Goal: Transaction & Acquisition: Subscribe to service/newsletter

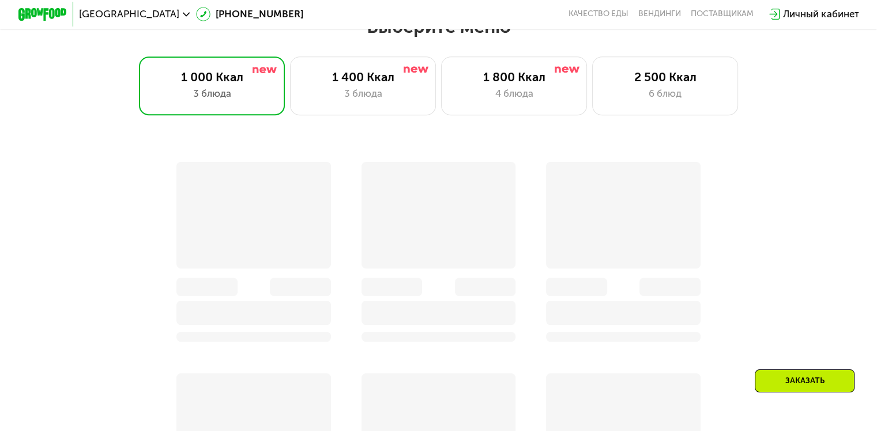
scroll to position [801, 0]
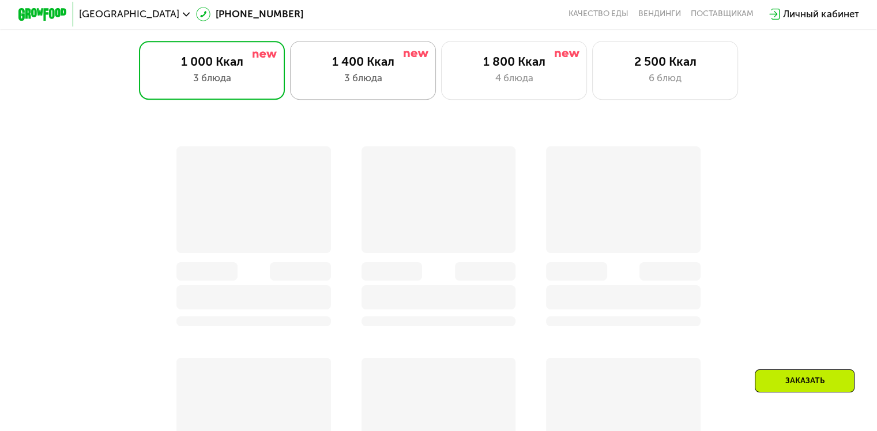
click at [379, 73] on div "1 400 Ккал 3 блюда" at bounding box center [363, 70] width 146 height 58
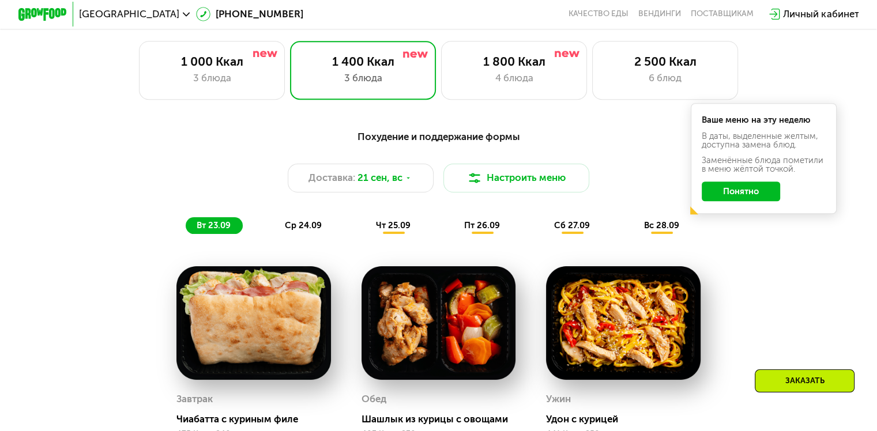
click at [753, 195] on button "Понятно" at bounding box center [741, 192] width 78 height 20
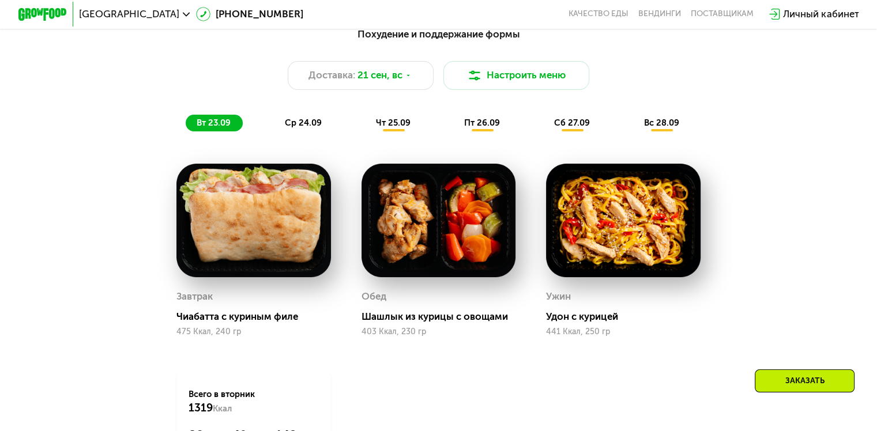
scroll to position [893, 0]
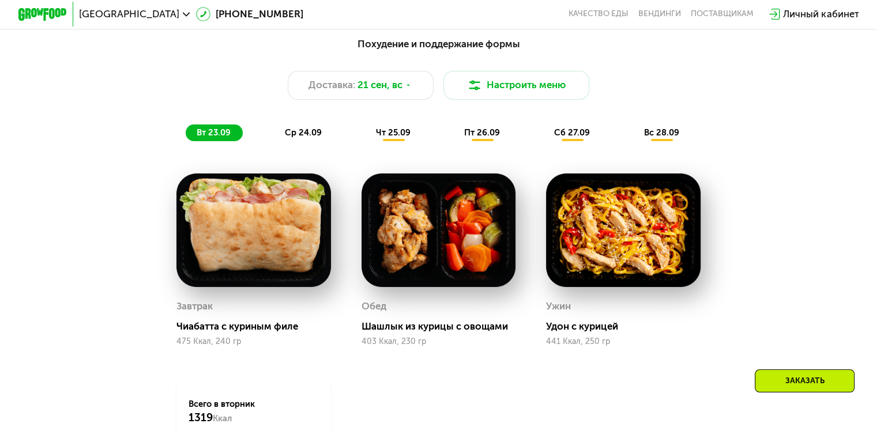
click at [312, 138] on span "ср 24.09" at bounding box center [303, 132] width 37 height 10
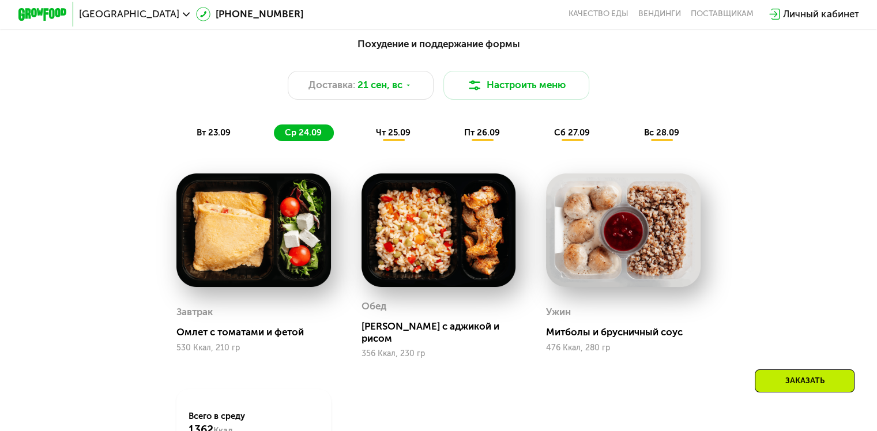
click at [386, 138] on span "чт 25.09" at bounding box center [393, 132] width 35 height 10
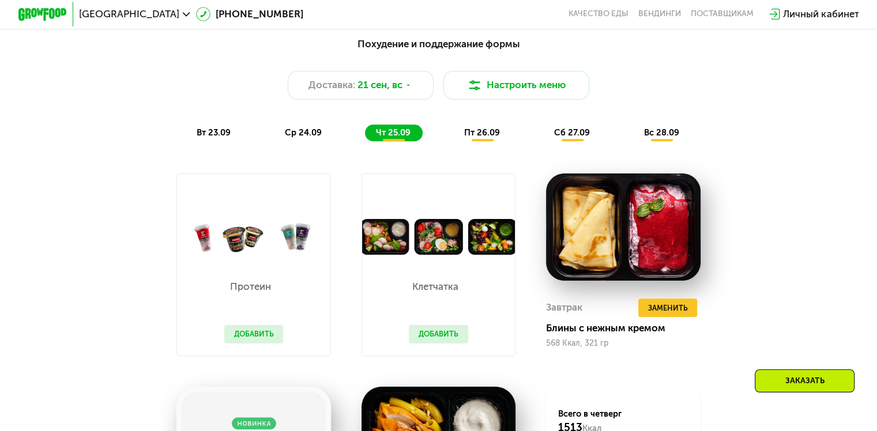
click at [311, 138] on span "ср 24.09" at bounding box center [303, 132] width 37 height 10
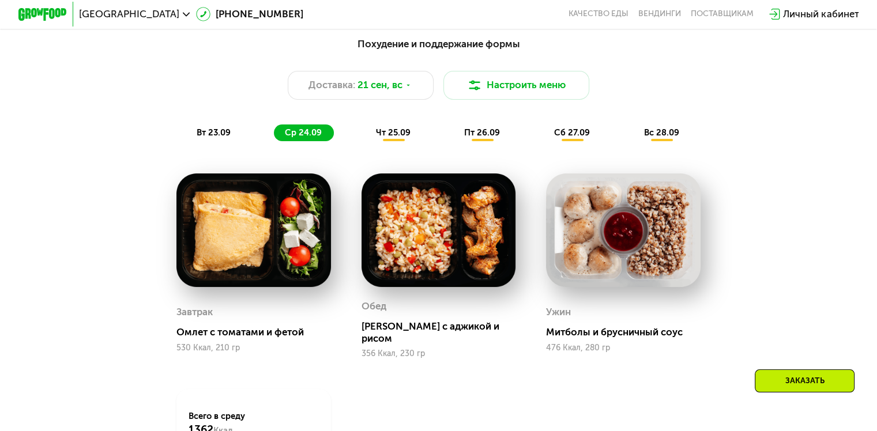
click at [388, 136] on span "чт 25.09" at bounding box center [393, 132] width 35 height 10
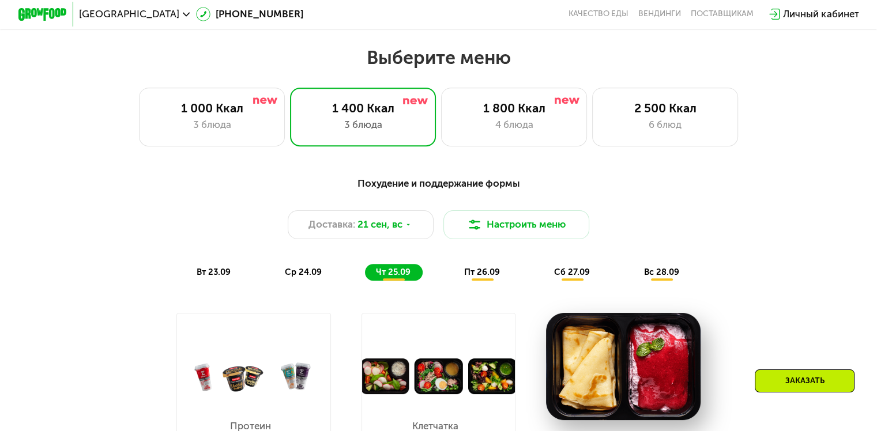
scroll to position [743, 0]
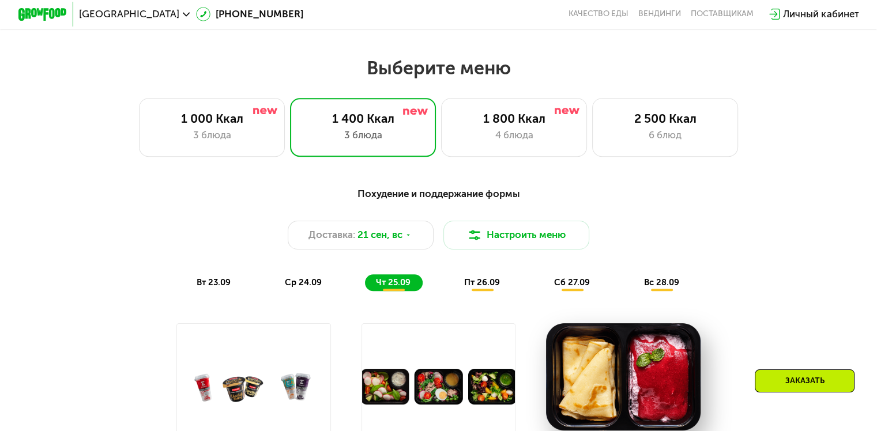
click at [493, 283] on span "пт 26.09" at bounding box center [482, 282] width 36 height 10
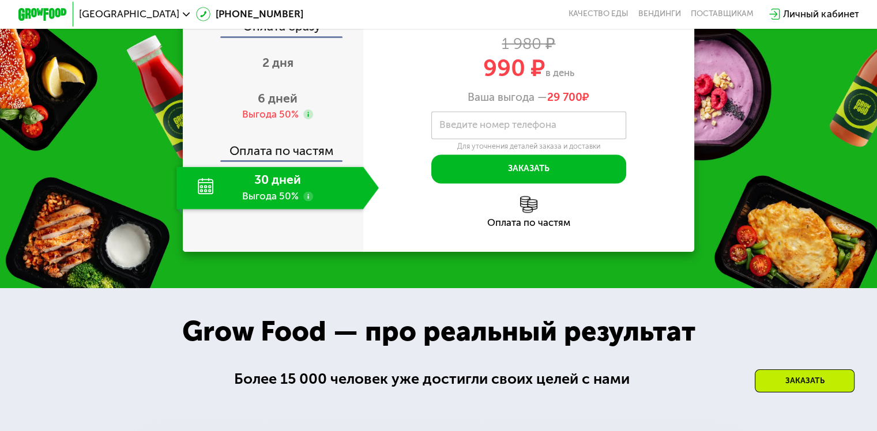
scroll to position [1549, 0]
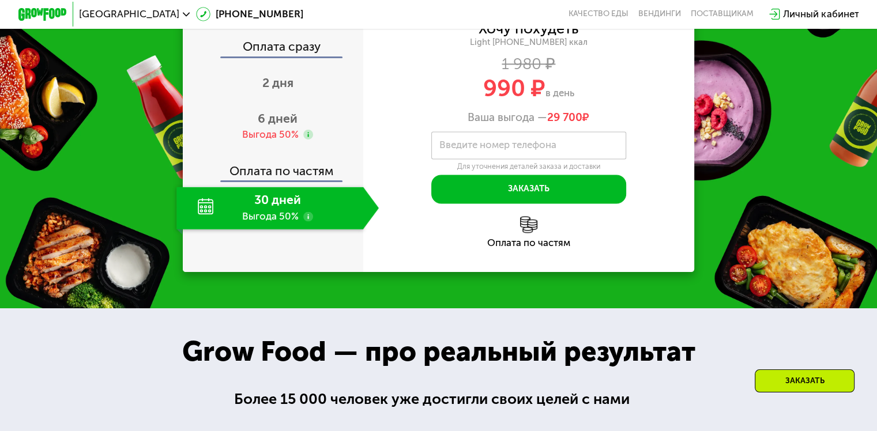
click at [316, 230] on div "30 дней Выгода 50%" at bounding box center [269, 208] width 186 height 43
click at [288, 126] on span "6 дней" at bounding box center [278, 118] width 40 height 14
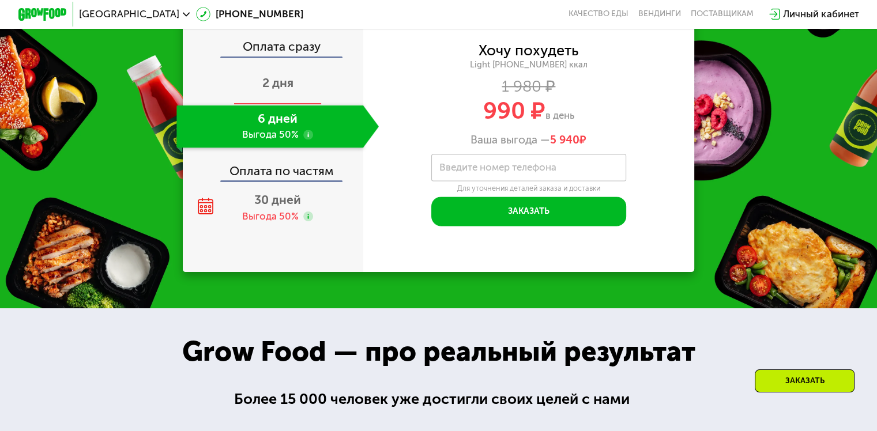
click at [276, 90] on span "2 дня" at bounding box center [277, 83] width 31 height 14
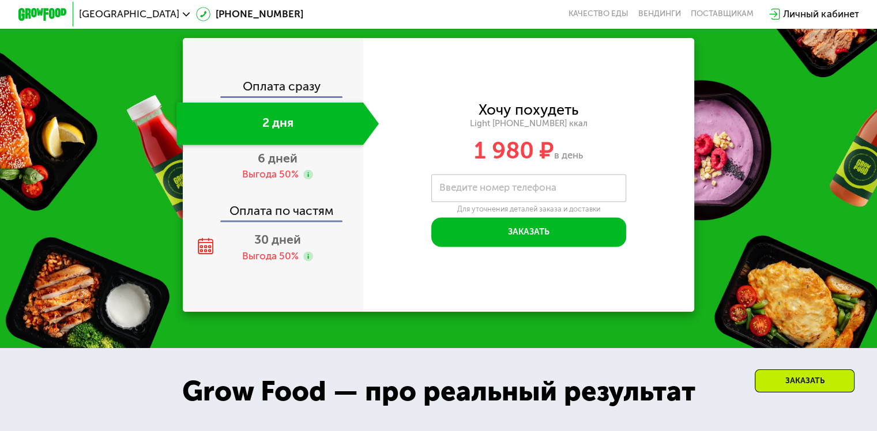
scroll to position [1522, 0]
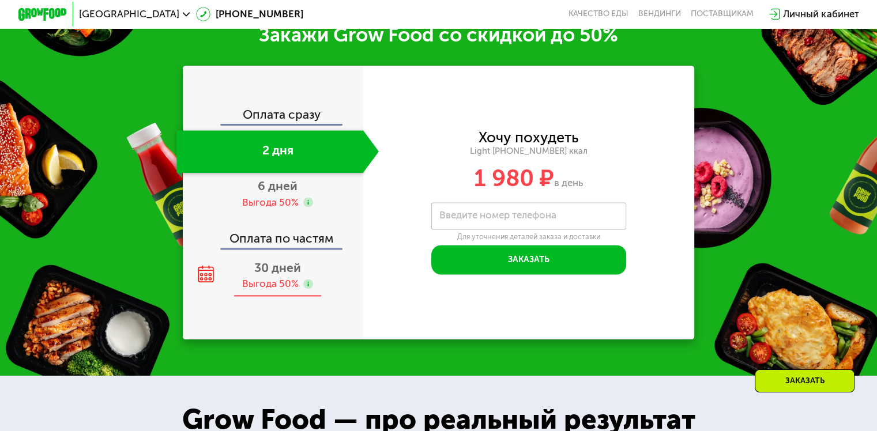
click at [263, 275] on span "30 дней" at bounding box center [277, 268] width 47 height 14
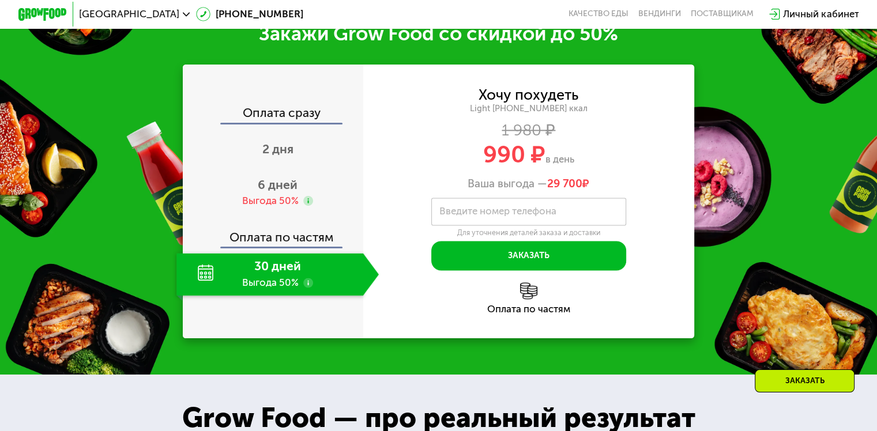
scroll to position [1471, 0]
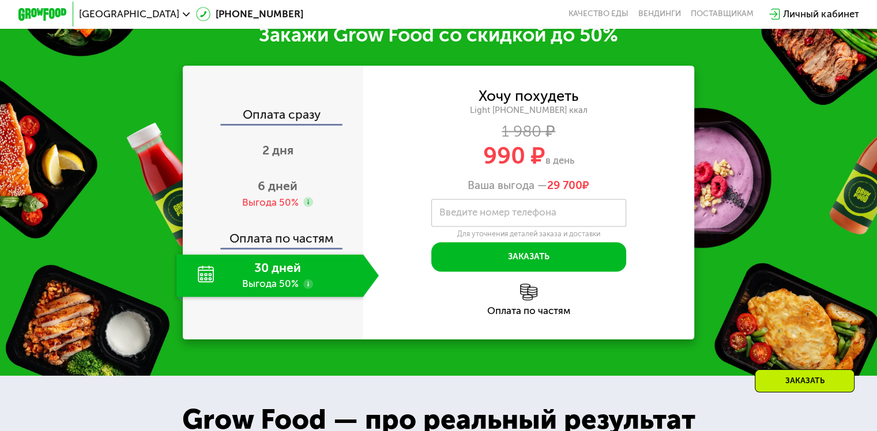
click at [202, 293] on div "30 дней Выгода 50%" at bounding box center [269, 275] width 186 height 43
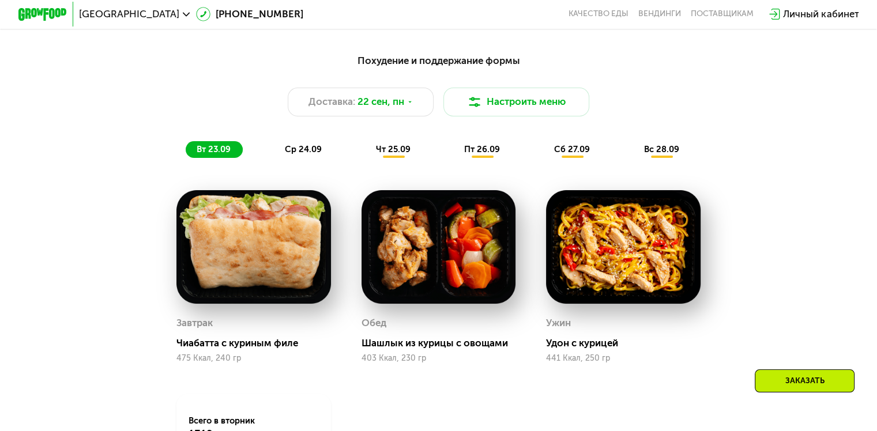
scroll to position [866, 0]
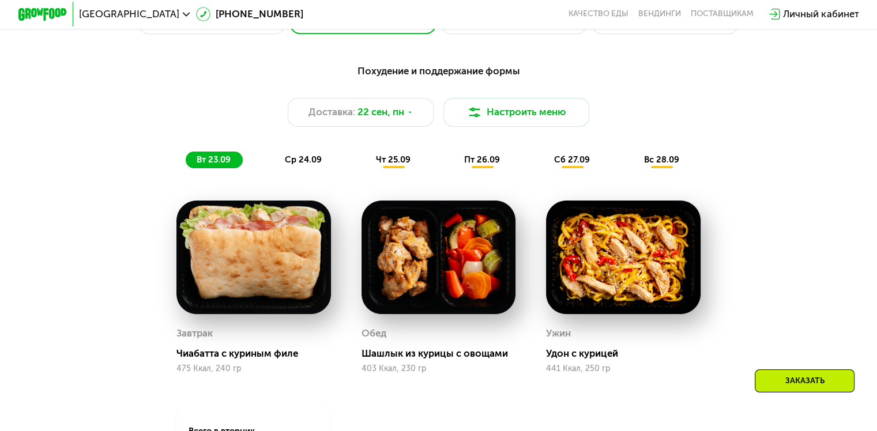
click at [483, 164] on span "пт 26.09" at bounding box center [482, 160] width 36 height 10
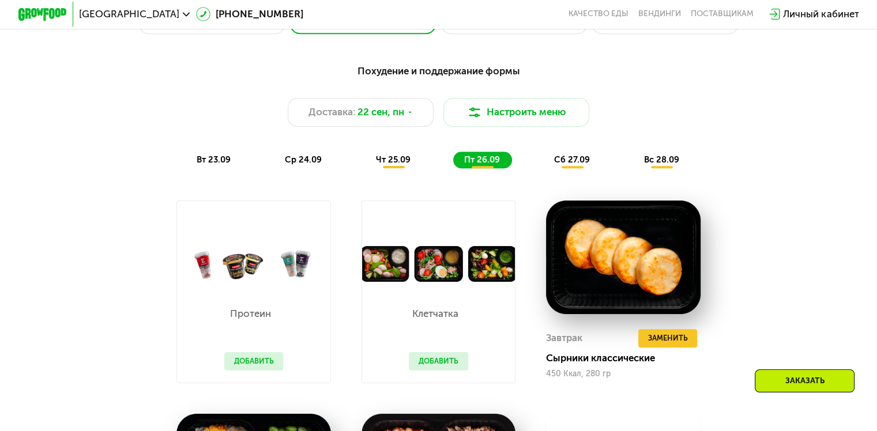
click at [574, 164] on span "сб 27.09" at bounding box center [572, 160] width 36 height 10
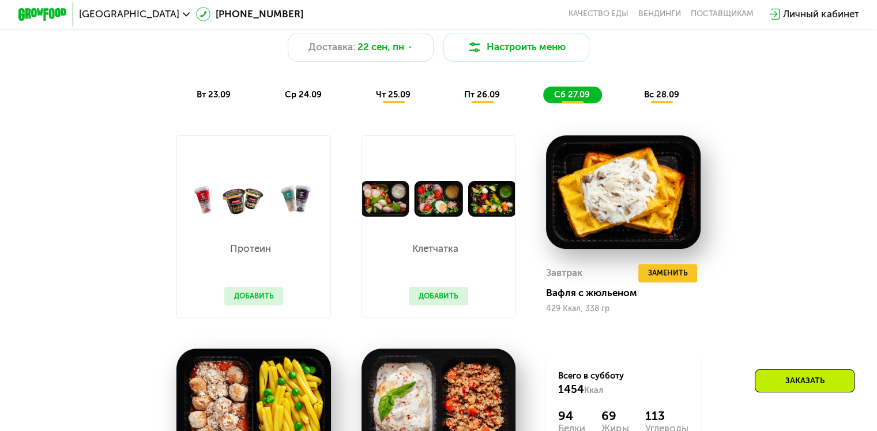
scroll to position [871, 0]
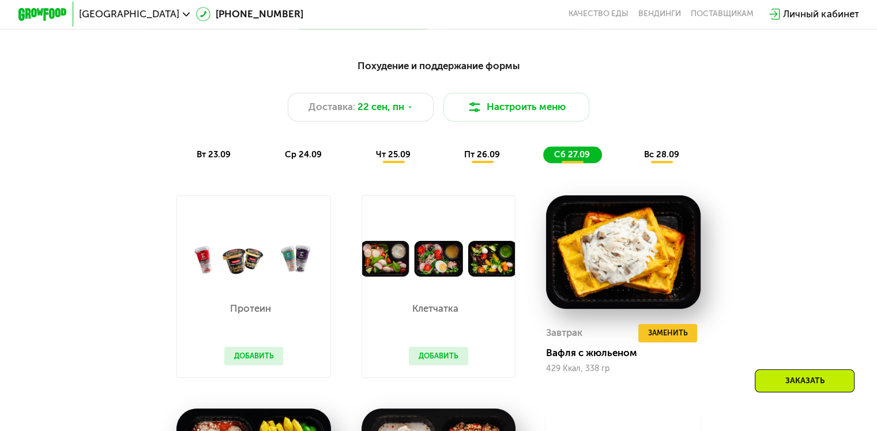
click at [661, 160] on span "вс 28.09" at bounding box center [661, 154] width 35 height 10
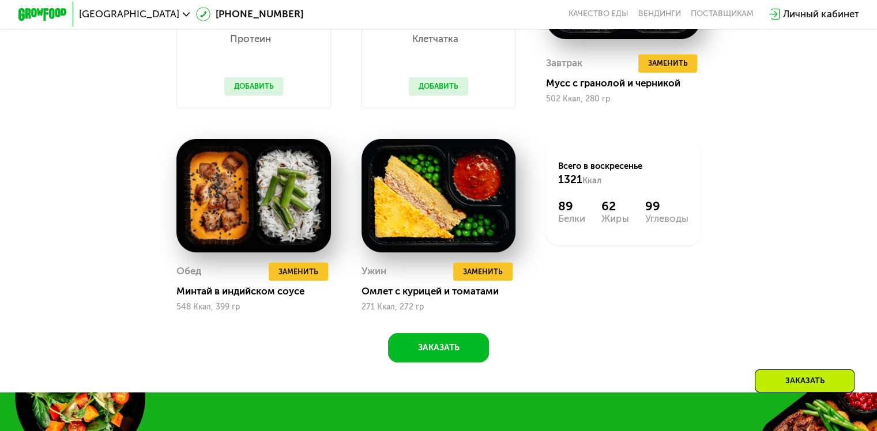
scroll to position [1117, 0]
